Goal: Transaction & Acquisition: Purchase product/service

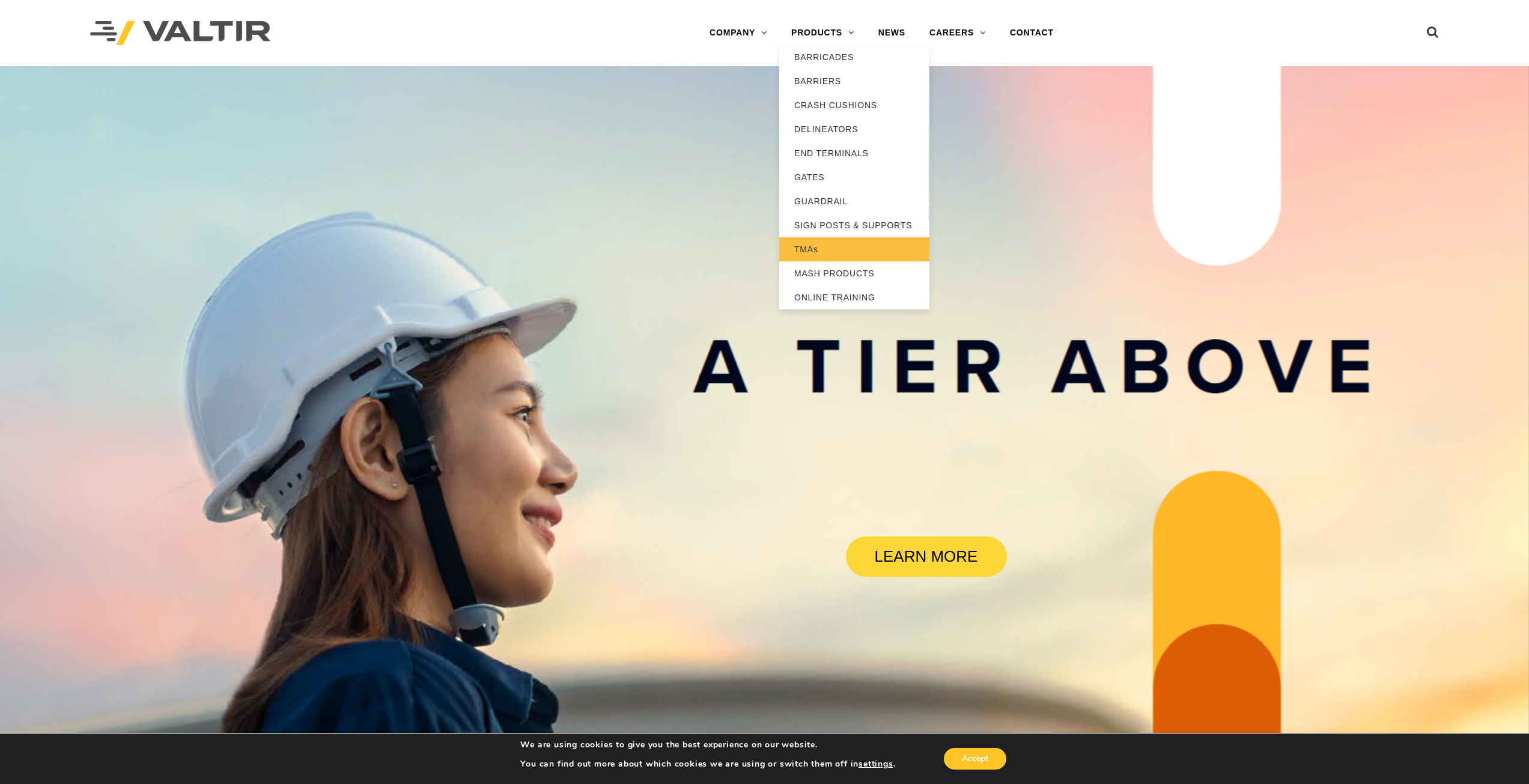
click at [808, 250] on link "TMAs" at bounding box center [854, 250] width 151 height 24
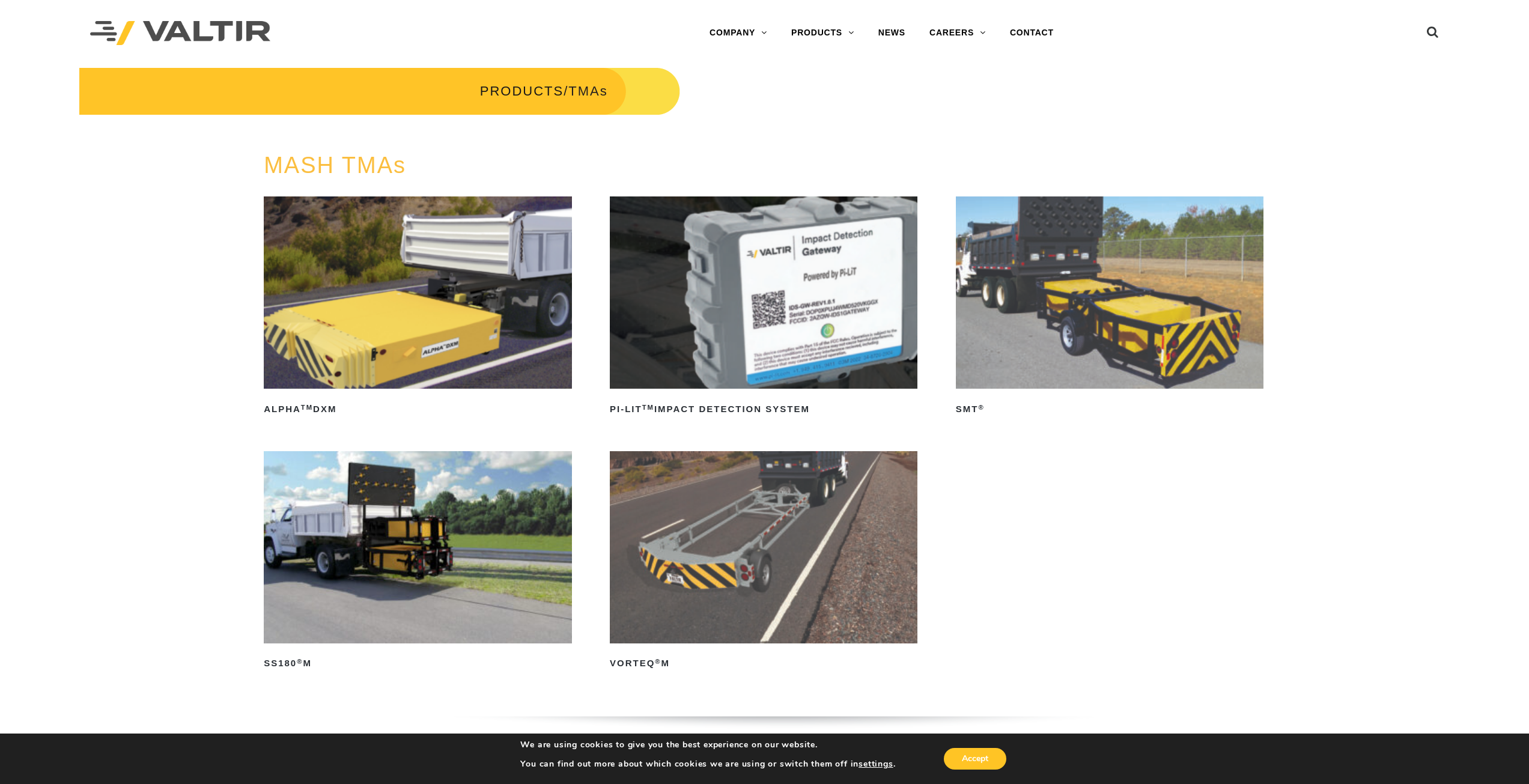
click at [1063, 302] on img at bounding box center [1109, 292] width 307 height 192
click at [984, 760] on button "Accept" at bounding box center [975, 758] width 63 height 22
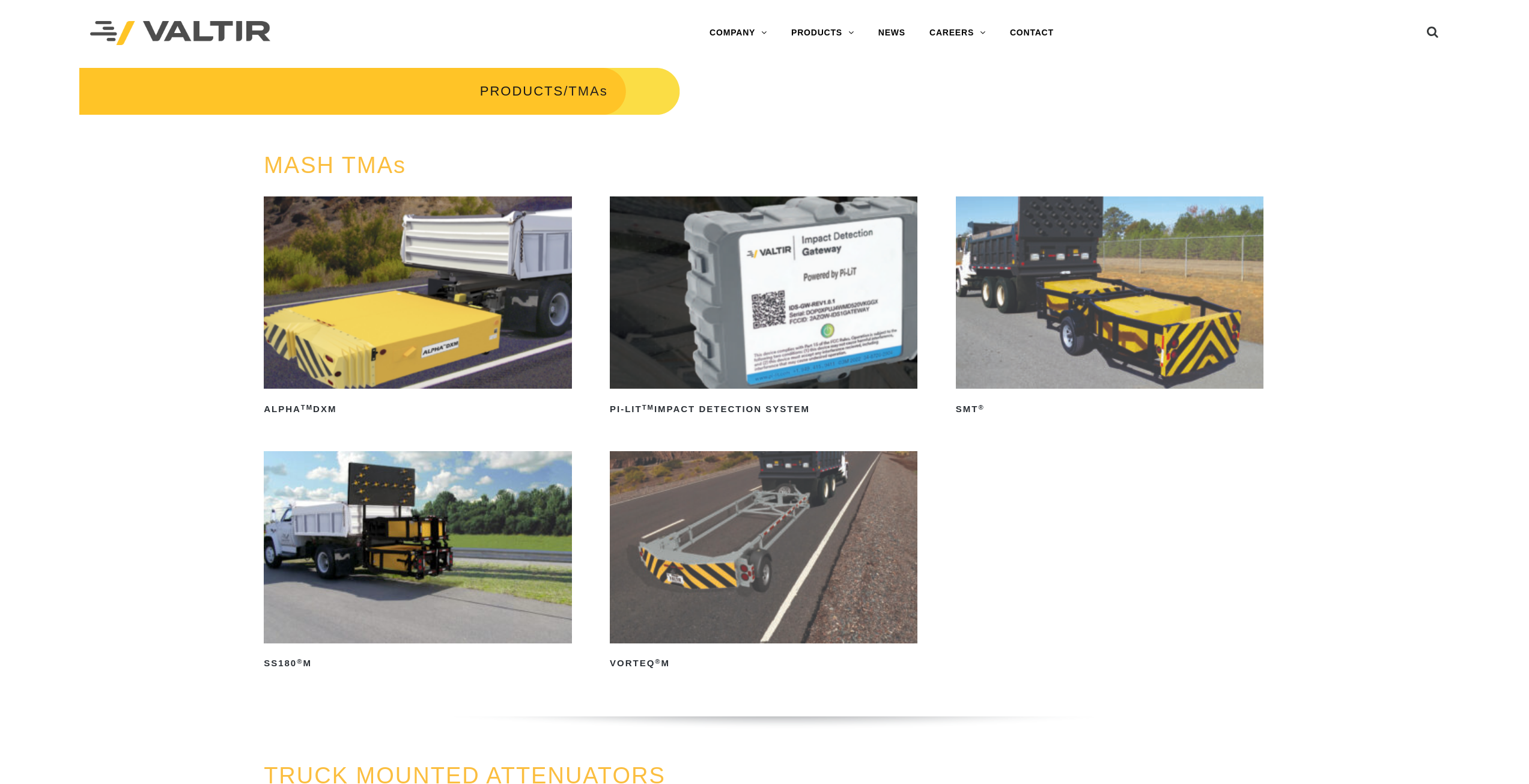
click at [1094, 340] on img at bounding box center [1109, 292] width 307 height 192
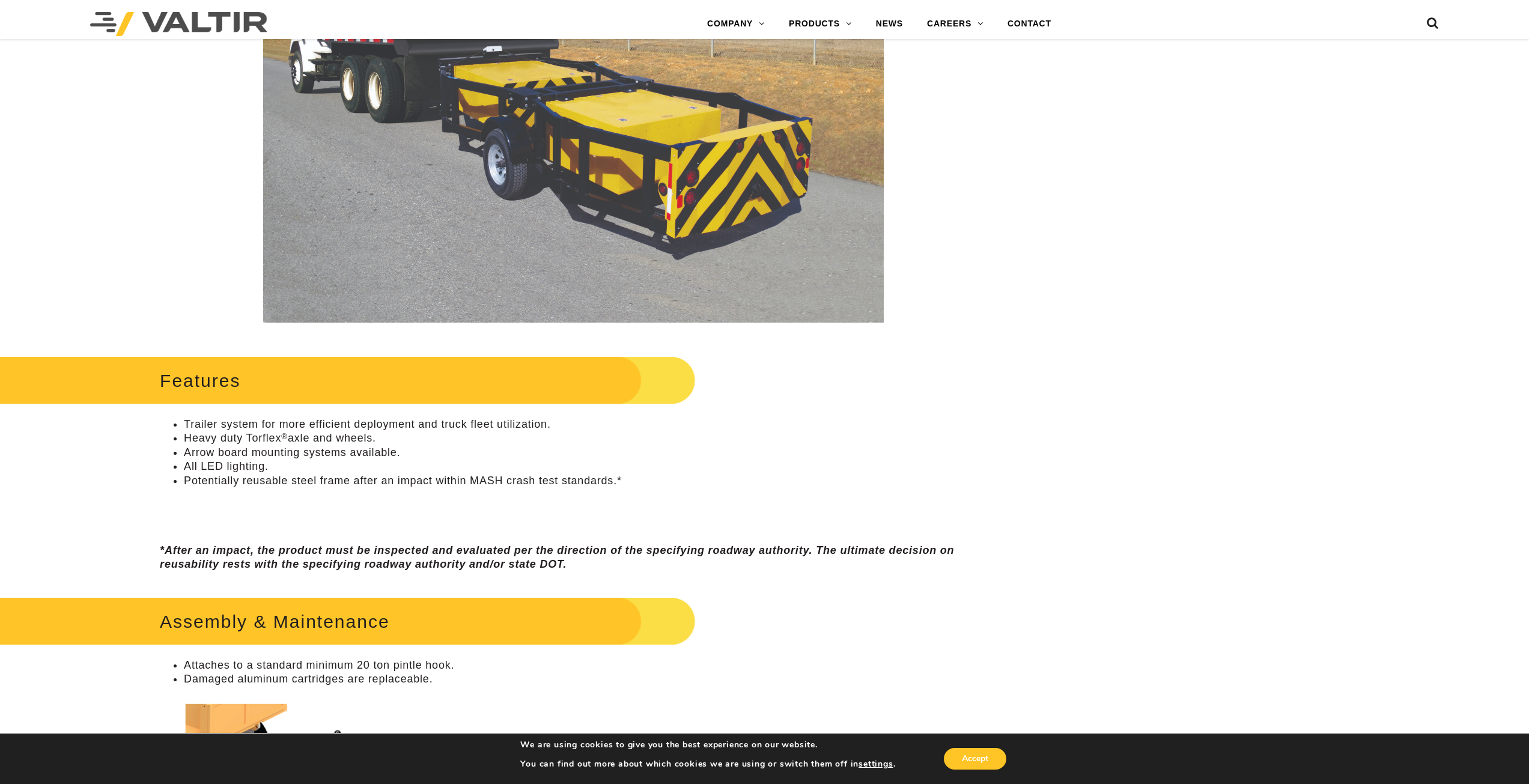
scroll to position [240, 0]
